Goal: Task Accomplishment & Management: Use online tool/utility

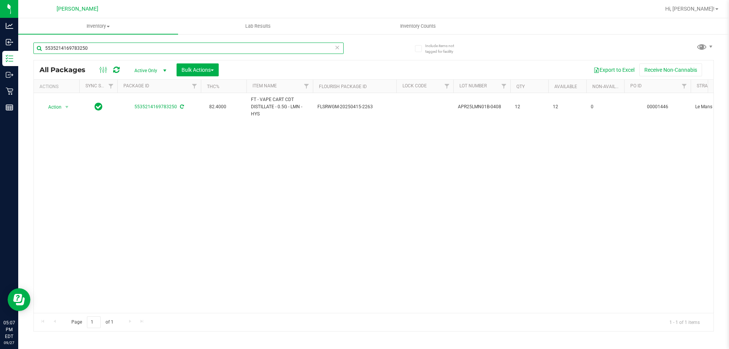
click at [128, 49] on input "5535214169783250" at bounding box center [188, 48] width 310 height 11
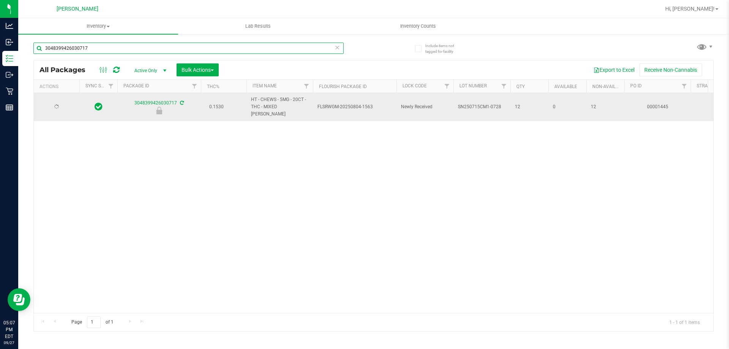
type input "3048399426030717"
click at [63, 103] on span "select" at bounding box center [66, 107] width 9 height 11
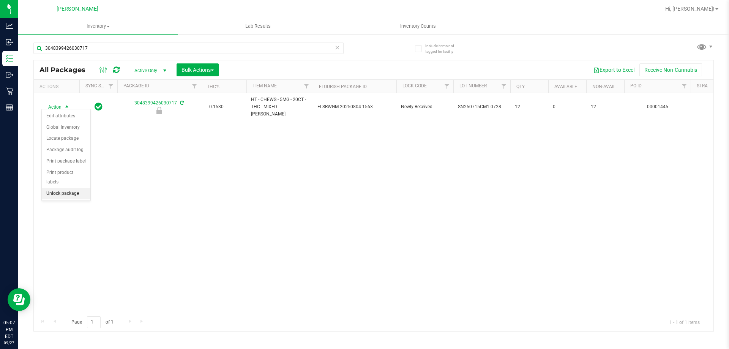
click at [57, 188] on li "Unlock package" at bounding box center [66, 193] width 49 height 11
